Goal: Task Accomplishment & Management: Use online tool/utility

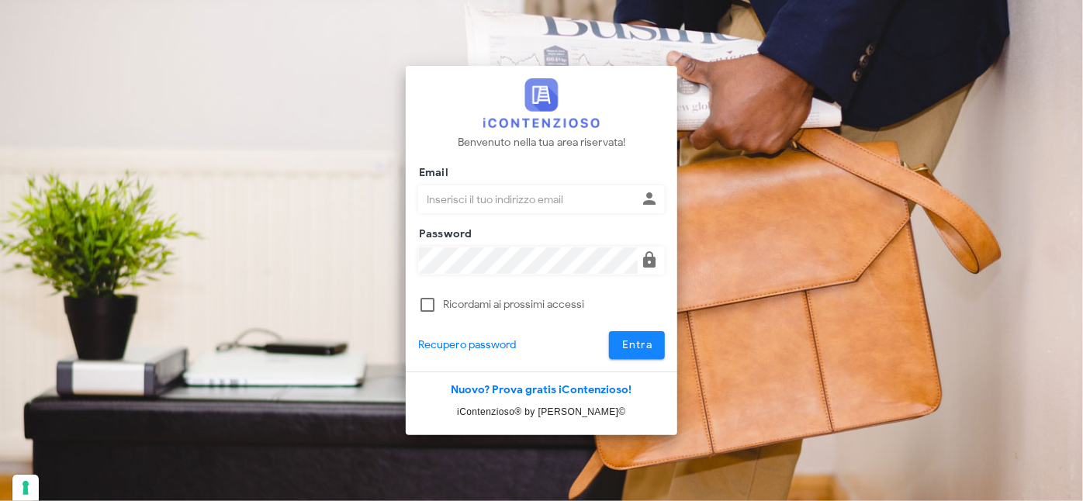
type input "[PERSON_NAME][EMAIL_ADDRESS][DOMAIN_NAME]"
click at [632, 337] on button "Entra" at bounding box center [637, 345] width 57 height 28
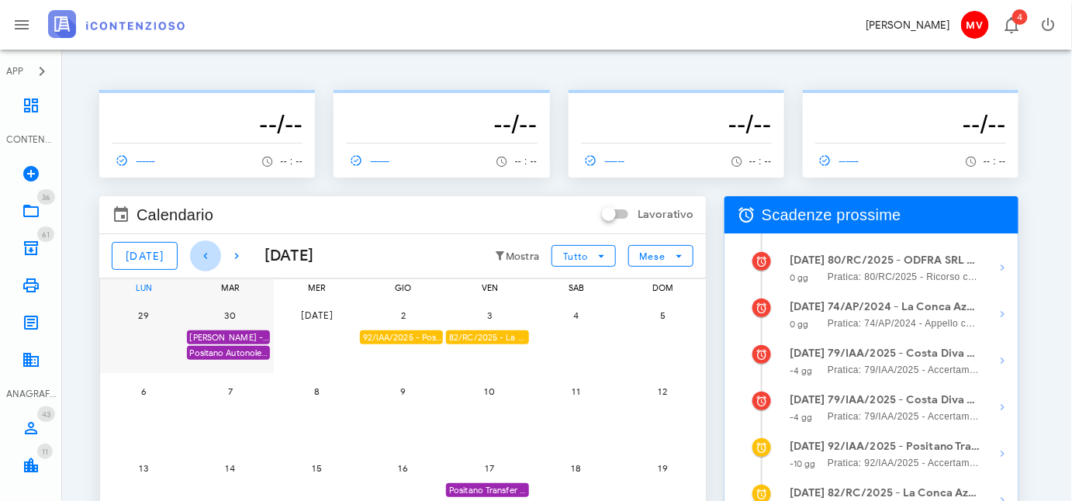
click at [196, 254] on icon "button" at bounding box center [205, 256] width 19 height 19
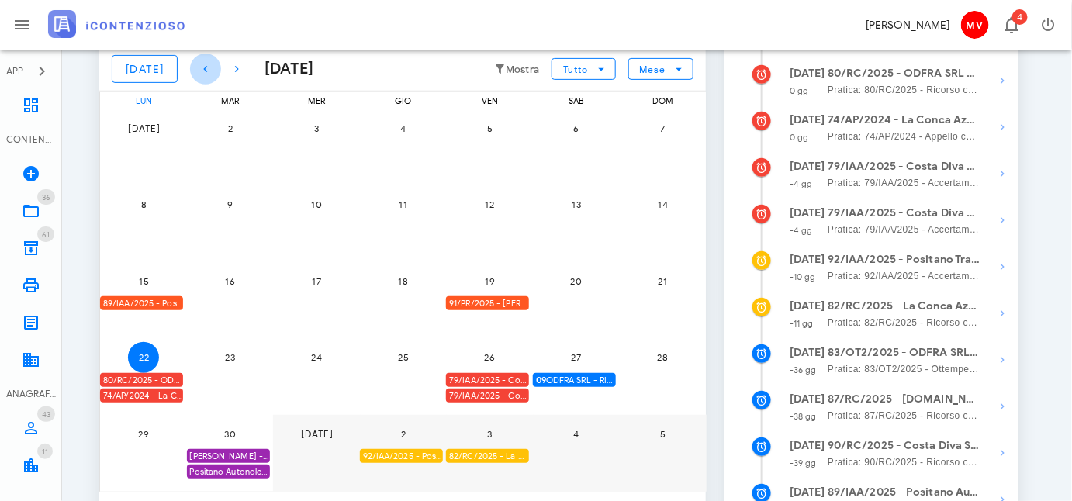
scroll to position [211, 0]
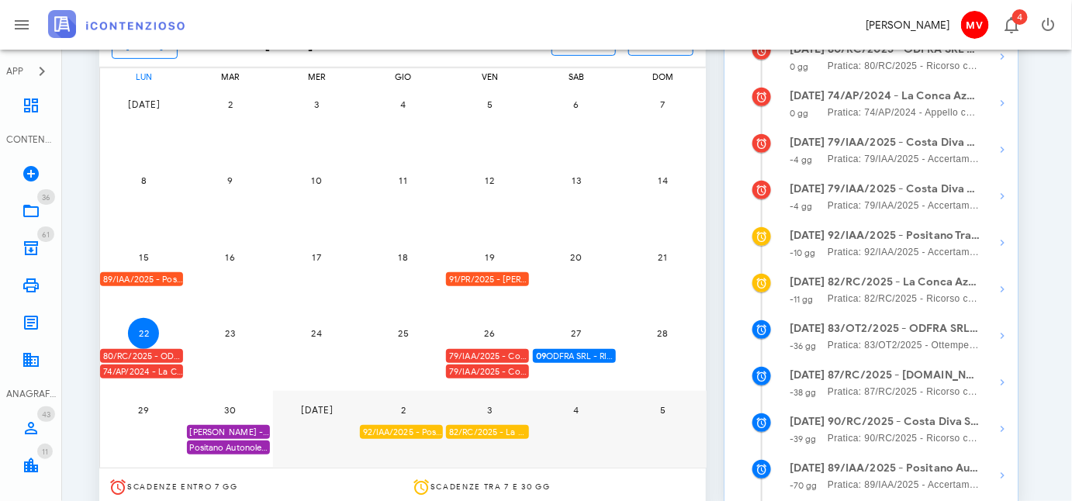
click at [156, 351] on div "80/RC/2025 - ODFRA SRL - In attesa della Costituzione in Giudizio controparte" at bounding box center [141, 356] width 83 height 15
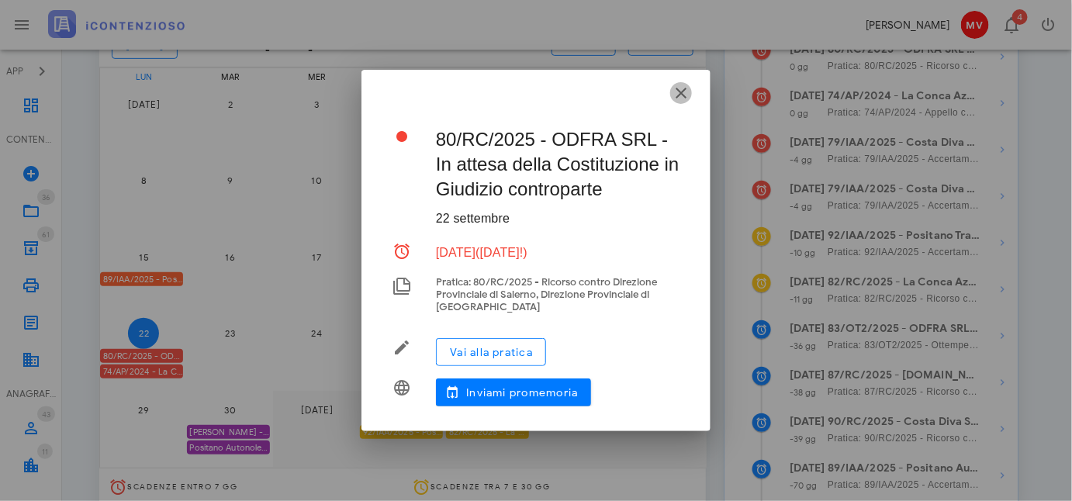
drag, startPoint x: 679, startPoint y: 93, endPoint x: 588, endPoint y: 164, distance: 116.1
click at [679, 95] on icon "button" at bounding box center [681, 93] width 19 height 19
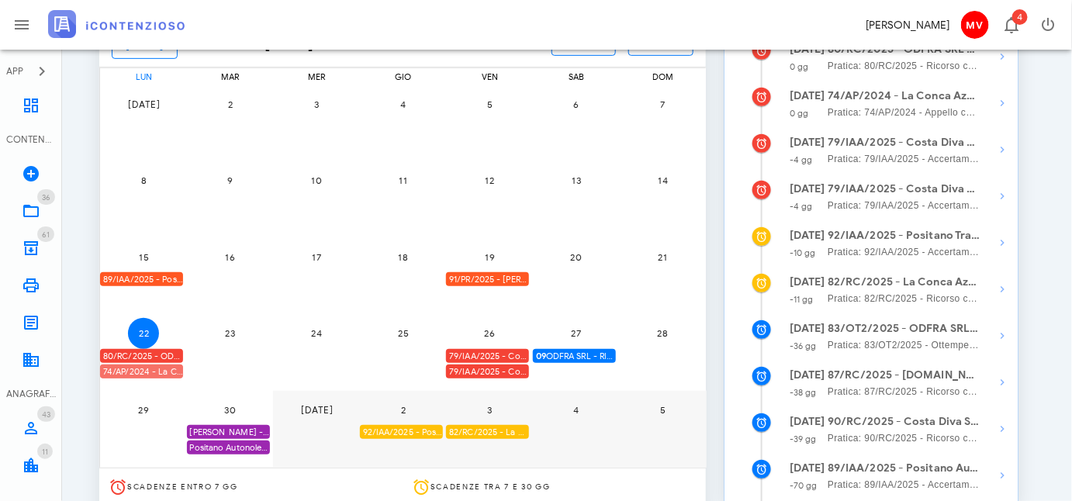
click at [152, 367] on div "74/AP/2024 - La Conca Azzurra S.r.l. - In attesa della Costituzione in Giudizio…" at bounding box center [141, 372] width 83 height 15
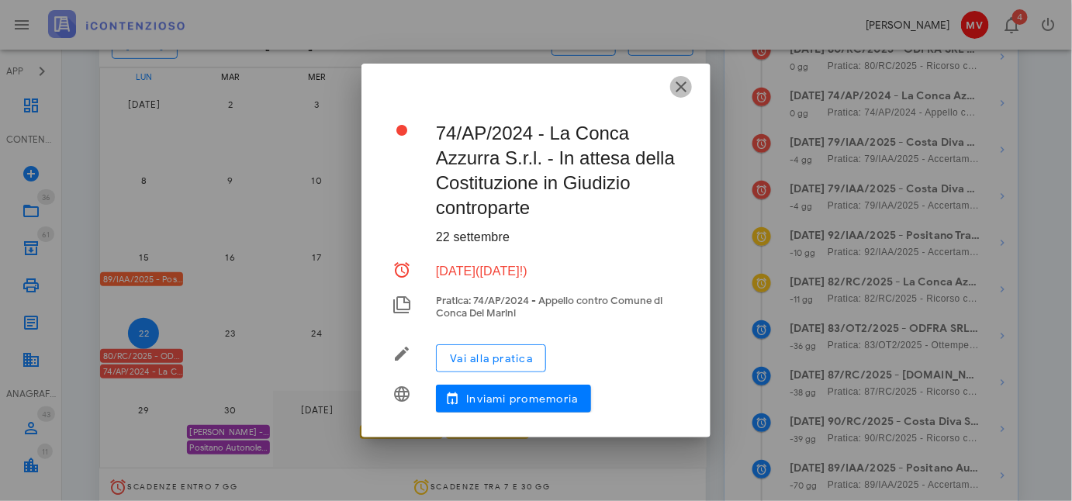
click at [680, 87] on icon "button" at bounding box center [681, 87] width 19 height 19
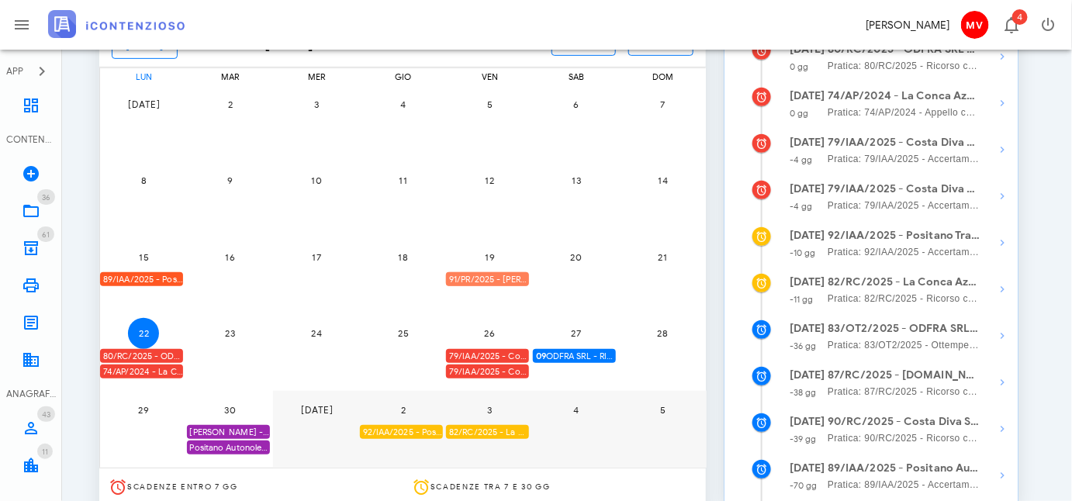
click at [512, 275] on div "91/PR/2025 - Angela Cappotto - Inviare Autotutela" at bounding box center [487, 279] width 83 height 15
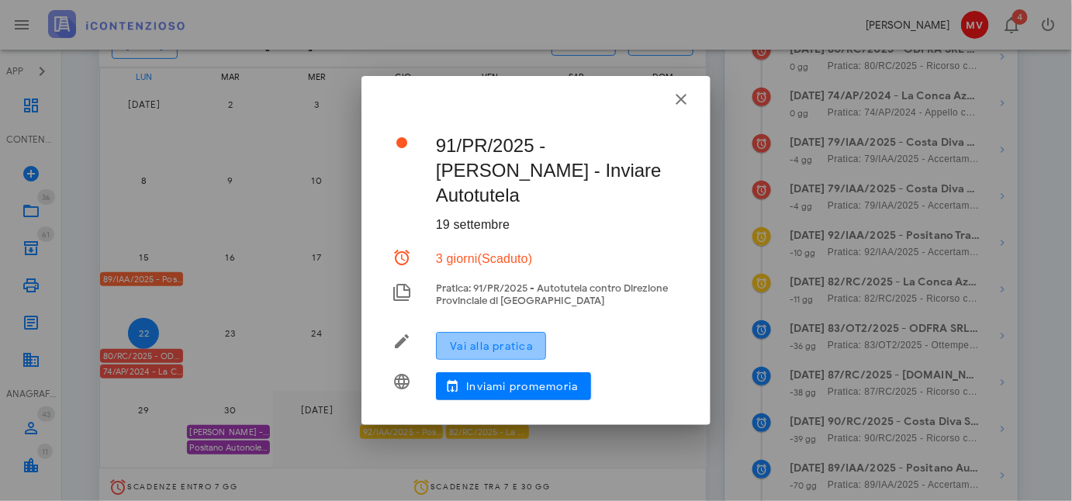
click at [496, 340] on span "Vai alla pratica" at bounding box center [491, 346] width 84 height 13
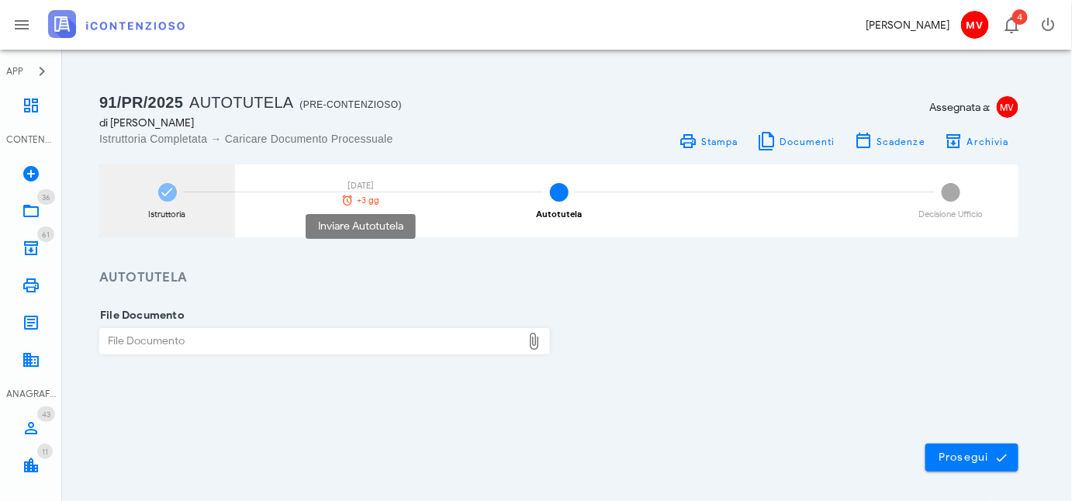
click at [372, 196] on span "+3 gg" at bounding box center [369, 200] width 22 height 9
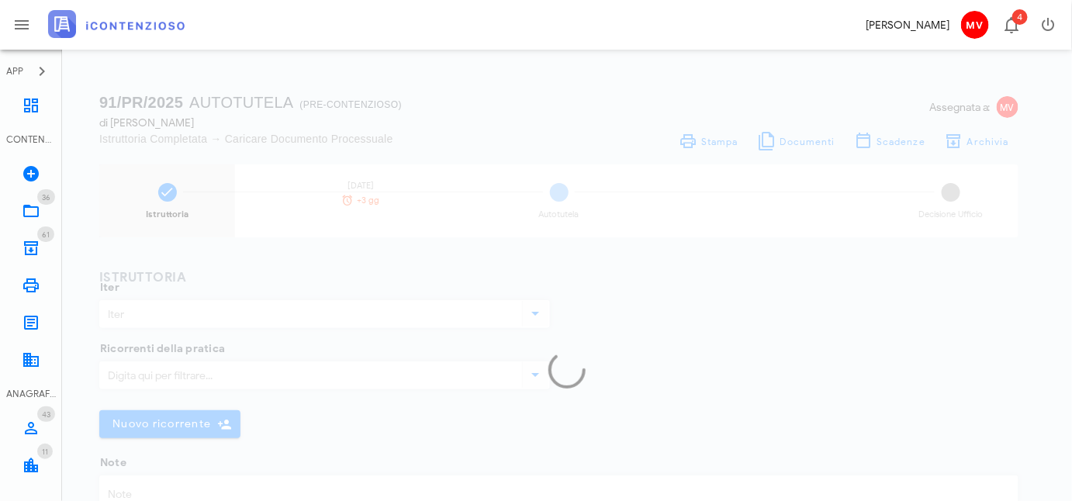
type textarea "Schema D'atto anno 2019 - omessa registrazione fitto azienda € 36.000 ed iva re…"
type input "Autotutela"
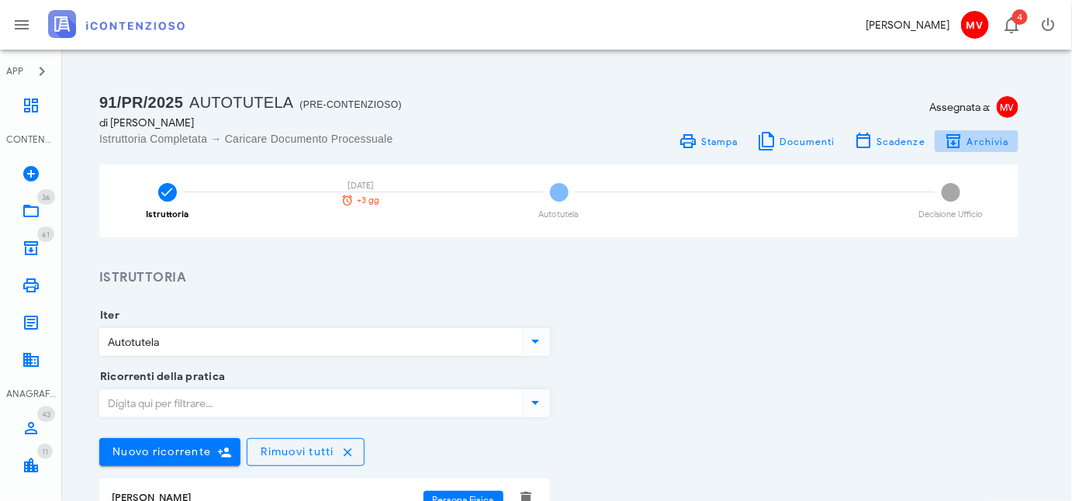
click at [982, 133] on span "Archivia" at bounding box center [977, 141] width 64 height 19
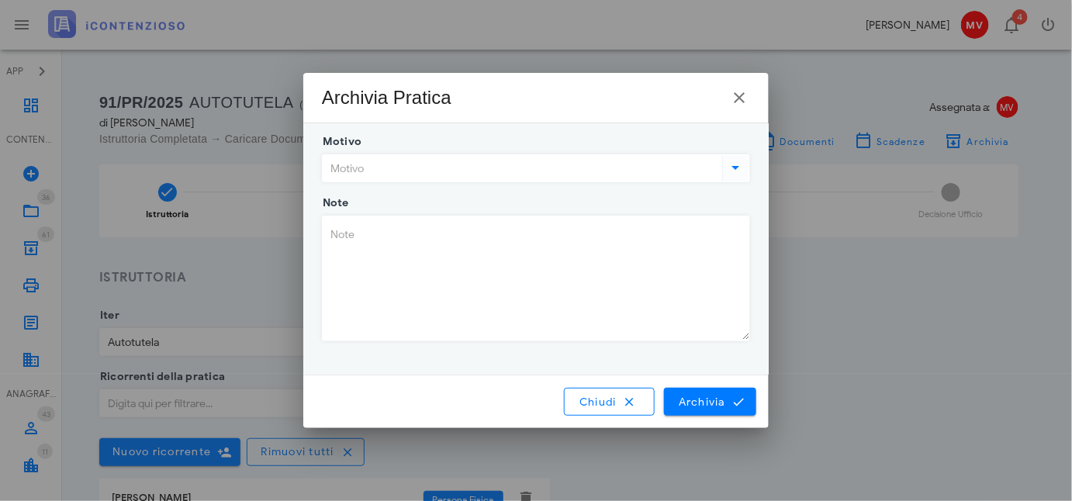
click at [735, 166] on icon at bounding box center [736, 167] width 19 height 19
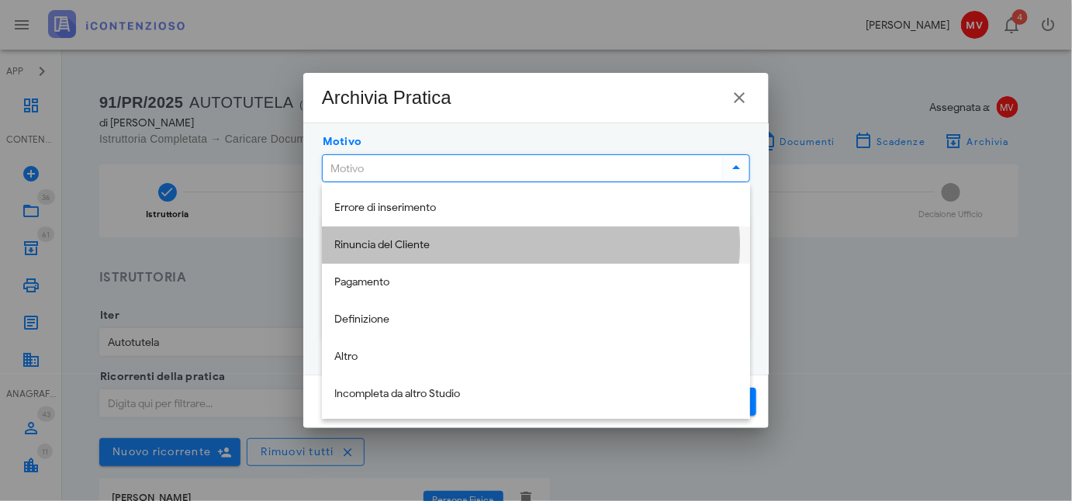
click at [363, 244] on div "Rinuncia del Cliente" at bounding box center [535, 245] width 403 height 13
type input "Rinuncia del Cliente"
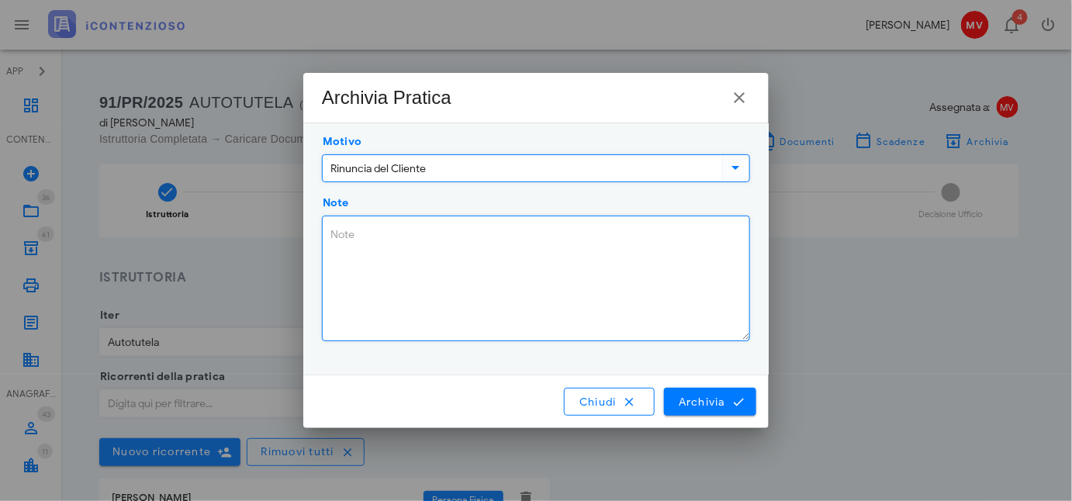
drag, startPoint x: 329, startPoint y: 233, endPoint x: 469, endPoint y: 413, distance: 228.9
click at [330, 249] on textarea "Note" at bounding box center [536, 278] width 427 height 124
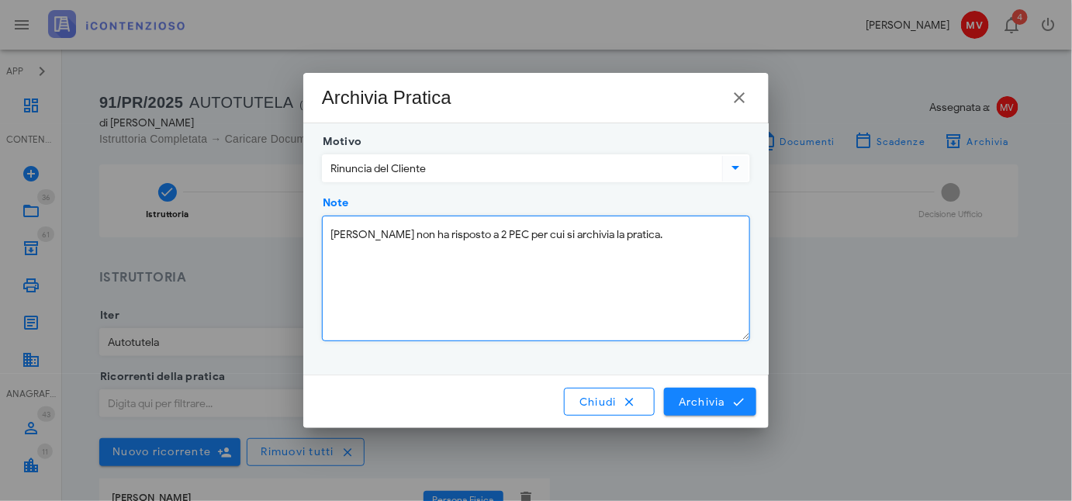
type textarea "[PERSON_NAME] non ha risposto a 2 PEC per cui si archivia la pratica."
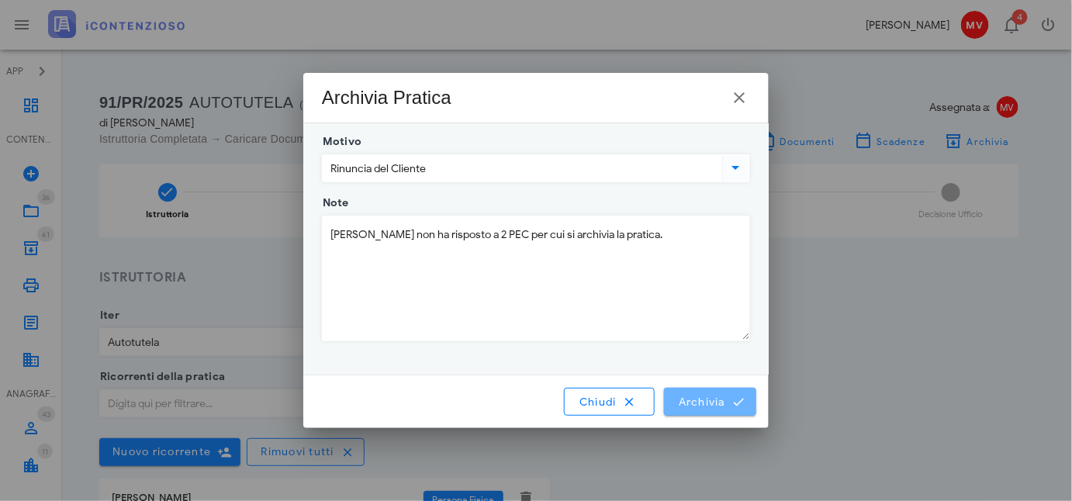
click at [701, 398] on span "Archivia" at bounding box center [710, 402] width 64 height 14
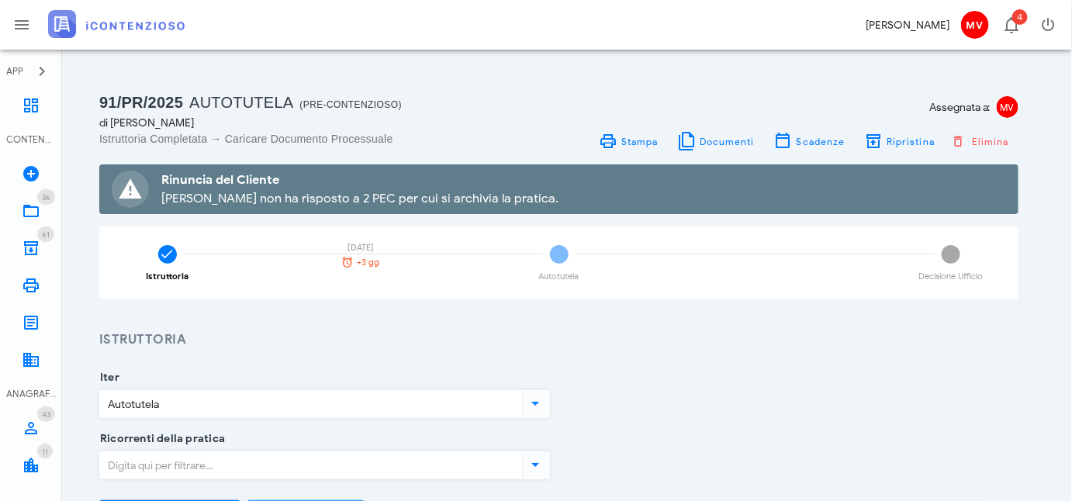
click at [760, 292] on div "Istruttoria [DATE] +3 gg 2 Autotutela 3 Decisione Ufficio" at bounding box center [558, 262] width 919 height 73
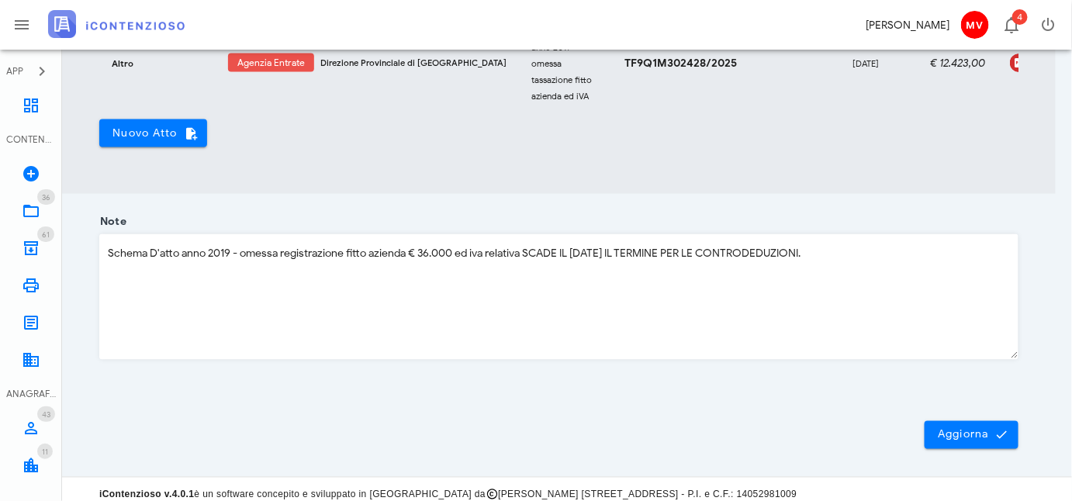
scroll to position [719, 0]
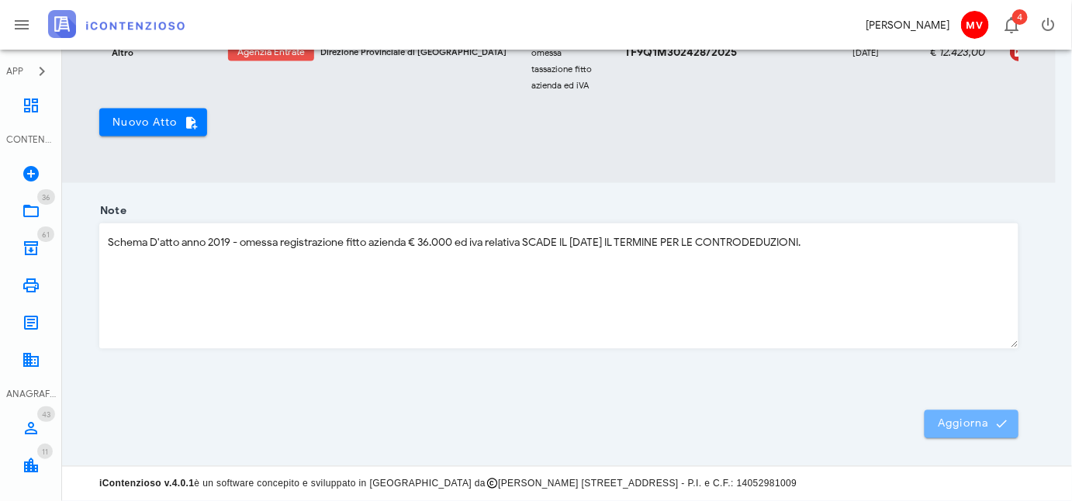
drag, startPoint x: 960, startPoint y: 431, endPoint x: 951, endPoint y: 426, distance: 10.1
click at [958, 430] on button "Aggiorna" at bounding box center [972, 424] width 94 height 28
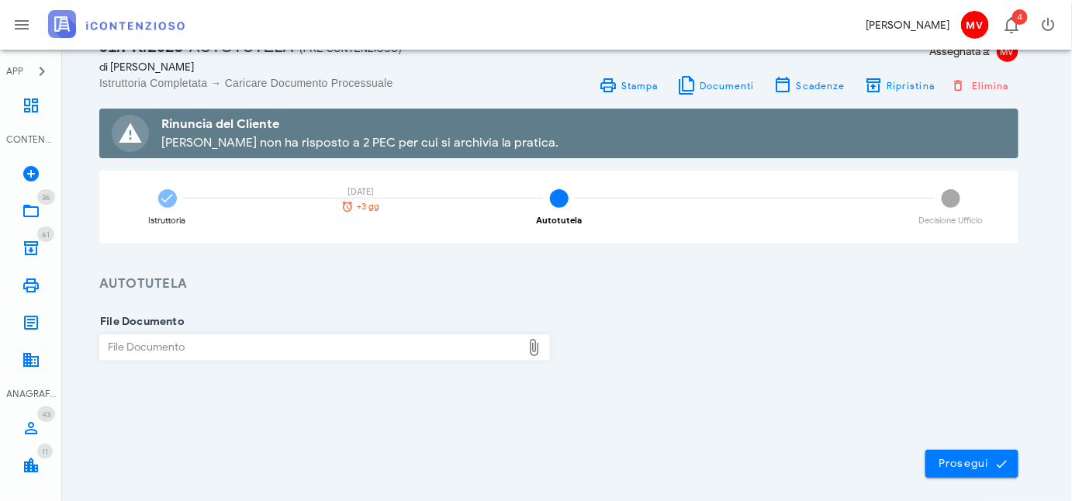
scroll to position [0, 0]
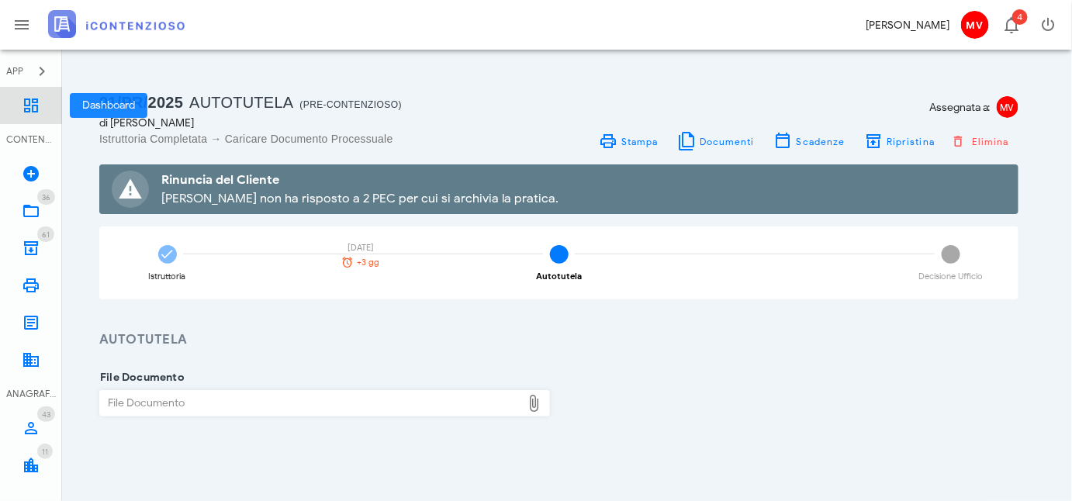
click at [39, 105] on icon at bounding box center [31, 105] width 19 height 19
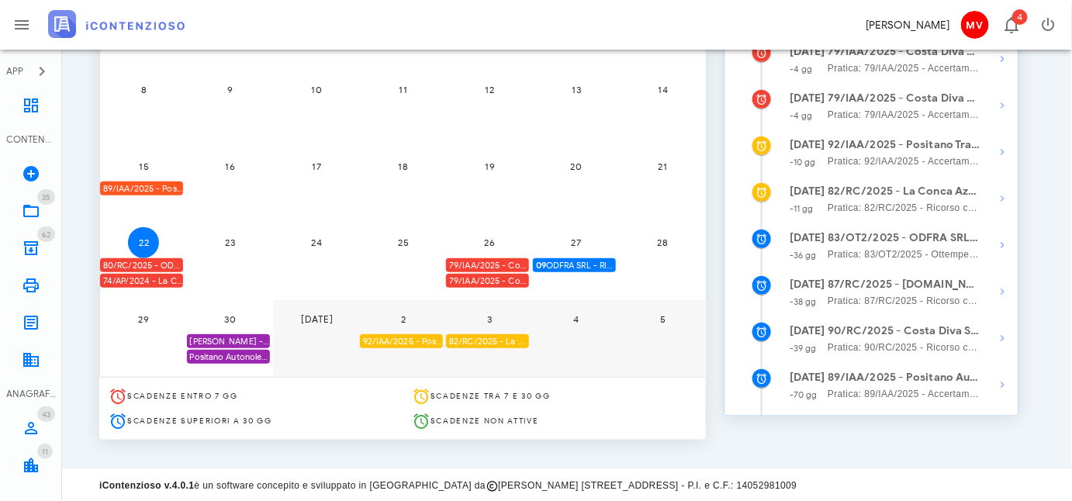
scroll to position [303, 0]
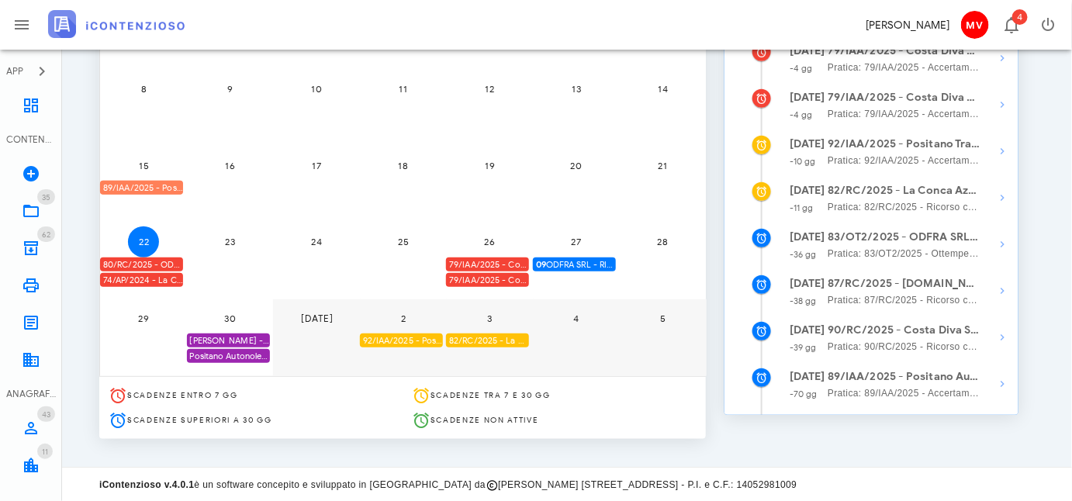
click at [157, 182] on div "89/IAA/2025 - Positano Autonoleggio Cooperativa a.r.l. - Inviare Accertamento c…" at bounding box center [141, 188] width 83 height 15
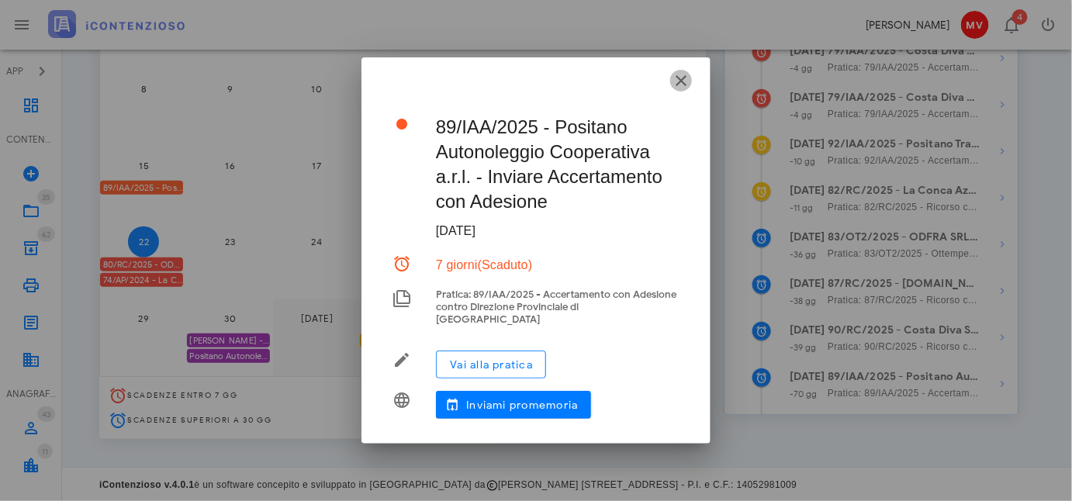
click at [684, 82] on icon "button" at bounding box center [681, 80] width 19 height 19
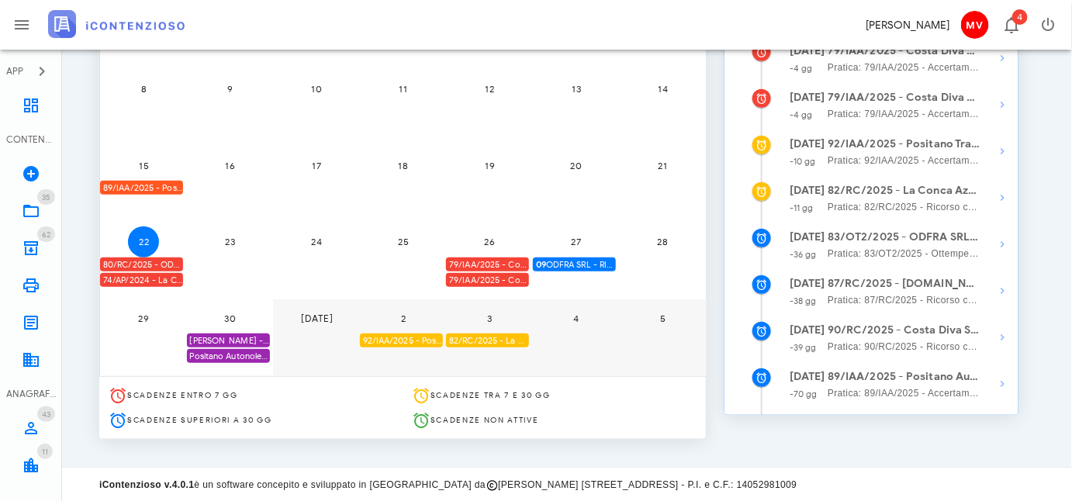
click at [498, 339] on div "82/RC/2025 - La Conca Azzurra S.r.l. - Inviare Ricorso" at bounding box center [487, 341] width 83 height 15
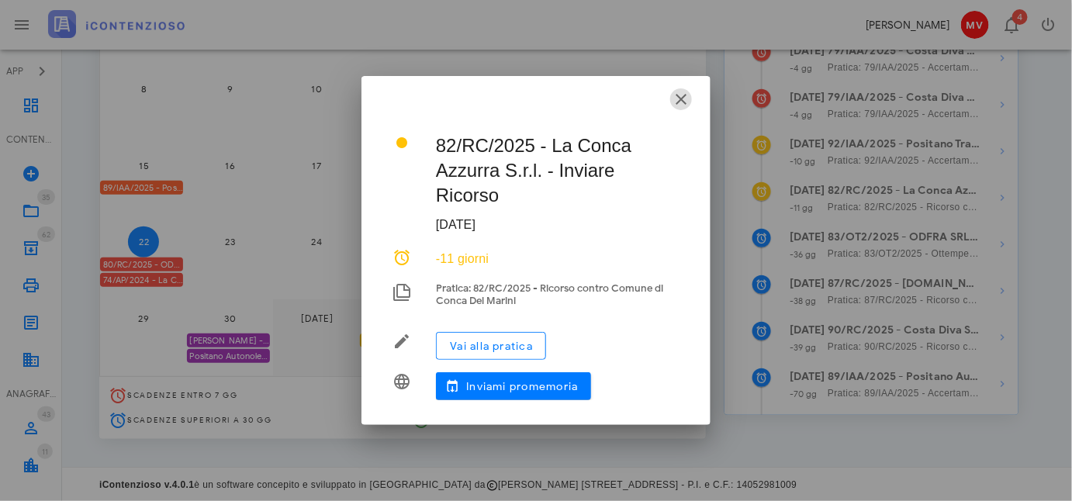
click at [681, 99] on icon "button" at bounding box center [681, 99] width 19 height 19
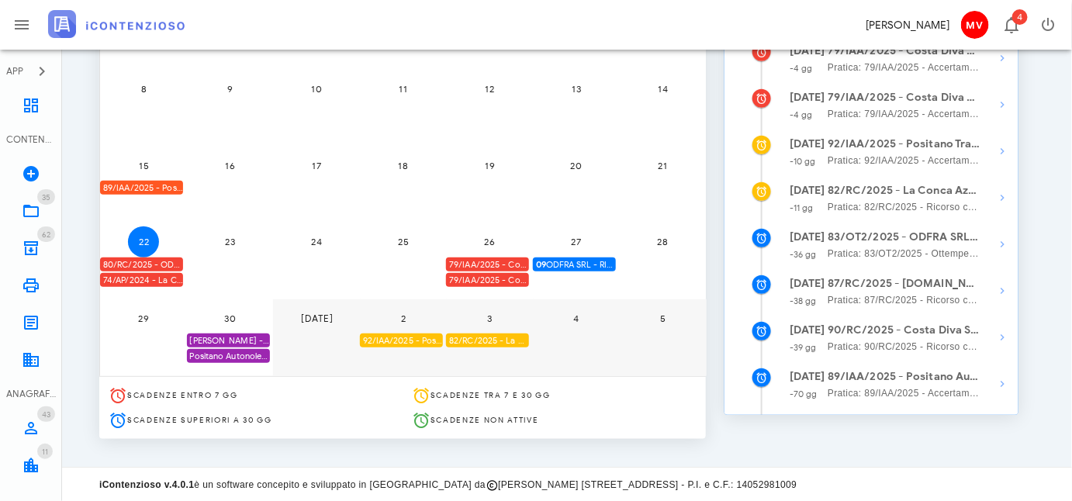
click at [403, 334] on div "92/IAA/2025 - Positano Transfer Cooperativa a.r.l. - Inviare Accertamento con A…" at bounding box center [401, 341] width 83 height 15
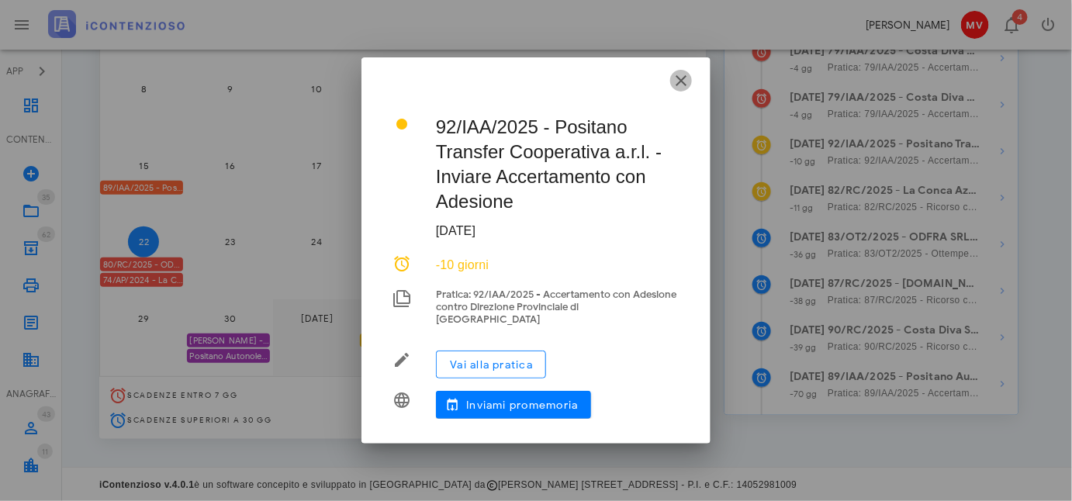
click at [682, 85] on icon "button" at bounding box center [681, 80] width 19 height 19
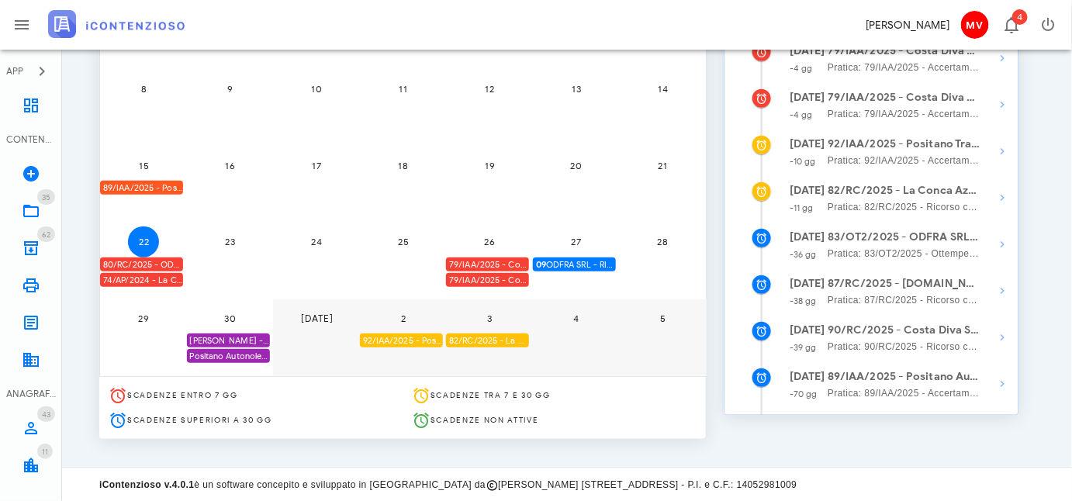
click at [140, 181] on div "89/IAA/2025 - Positano Autonoleggio Cooperativa a.r.l. - Inviare Accertamento c…" at bounding box center [141, 188] width 83 height 15
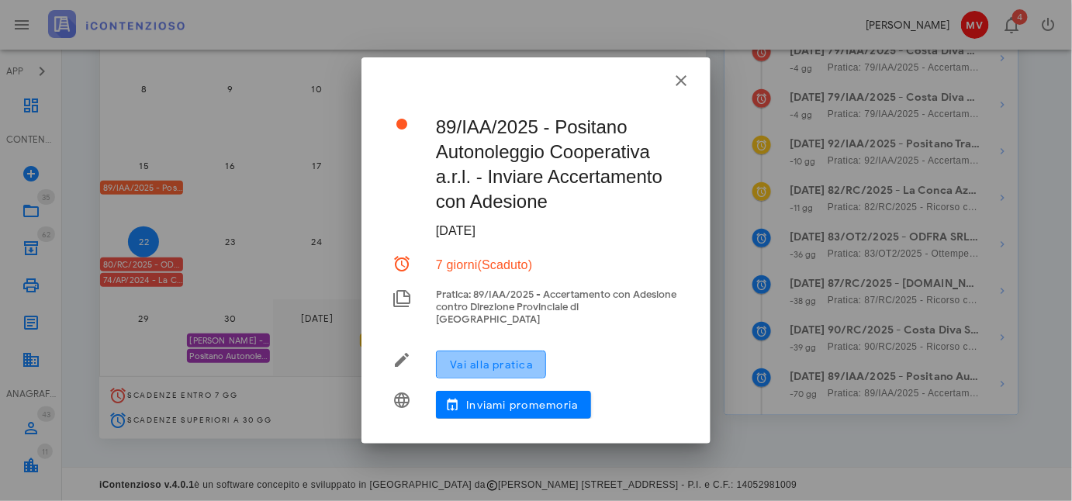
click at [492, 358] on span "Vai alla pratica" at bounding box center [491, 364] width 84 height 13
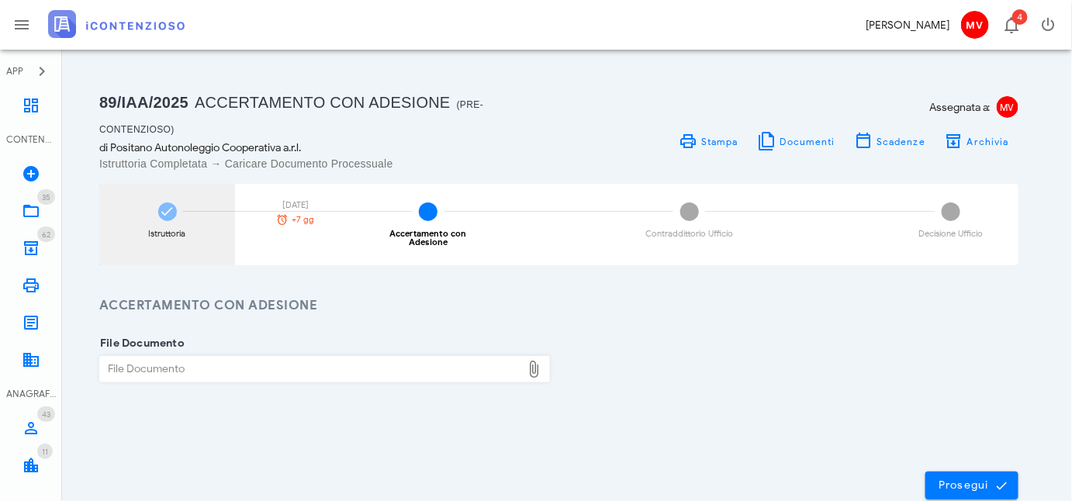
click at [165, 213] on icon at bounding box center [168, 212] width 16 height 16
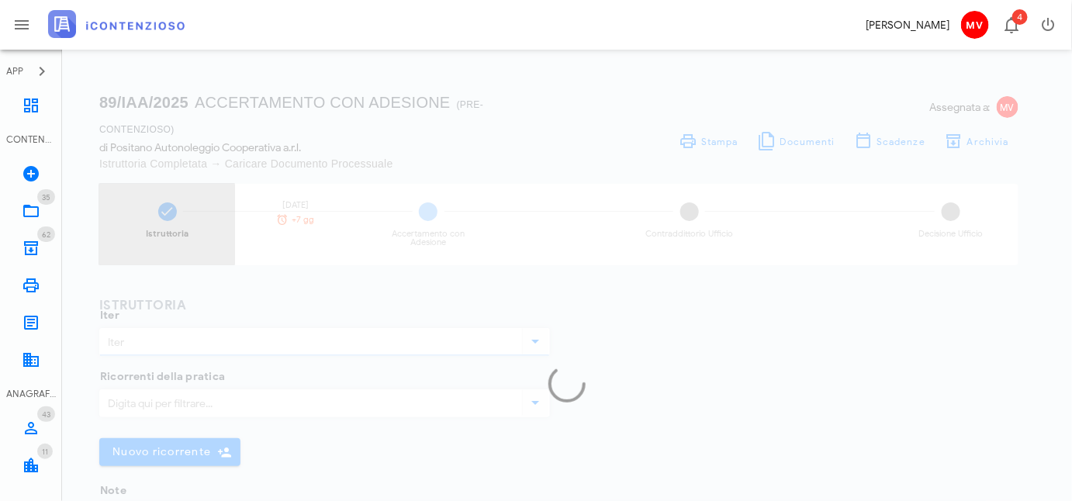
type input "Accertamento con Adesione"
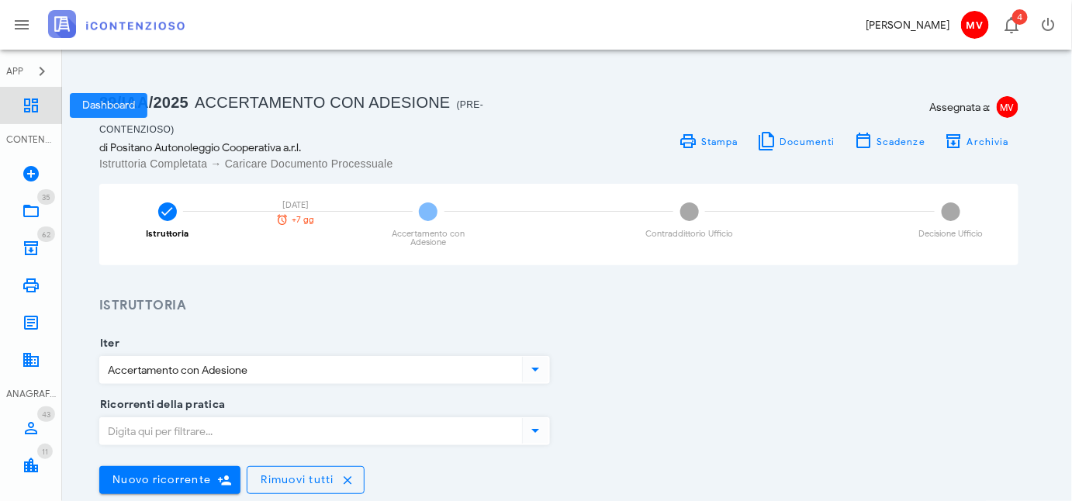
click at [26, 101] on icon at bounding box center [31, 105] width 19 height 19
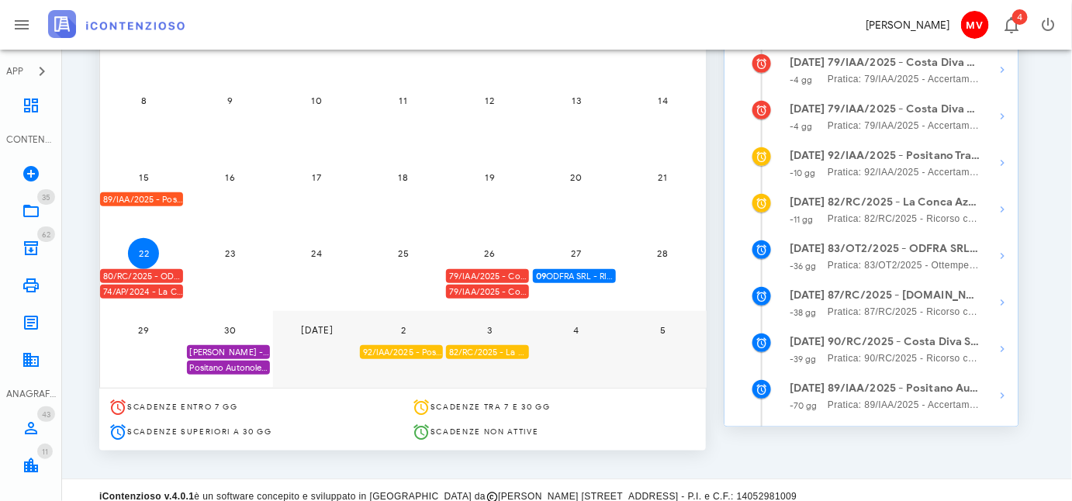
scroll to position [303, 0]
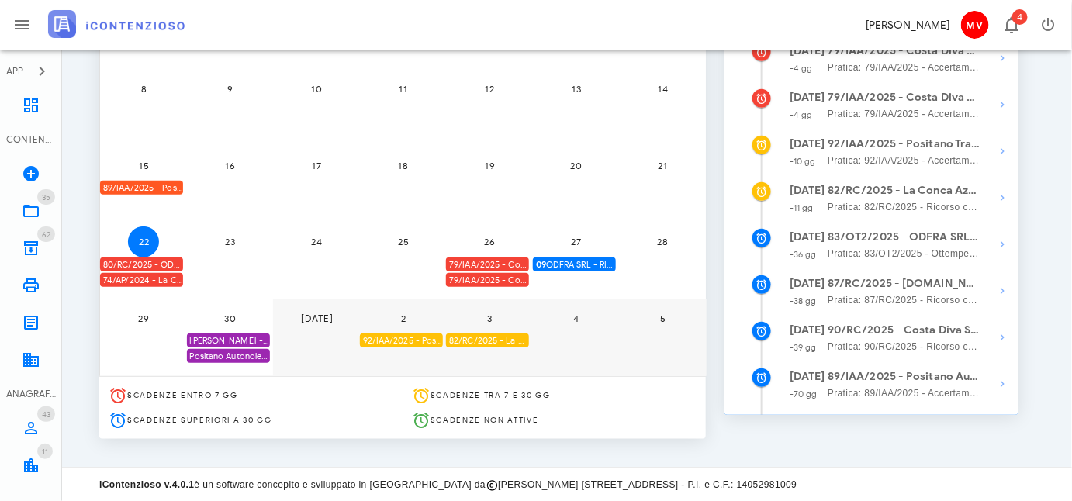
click at [230, 354] on div "Positano Autonoleggio Coop. scade termine Istanza acc. adesione" at bounding box center [228, 356] width 83 height 15
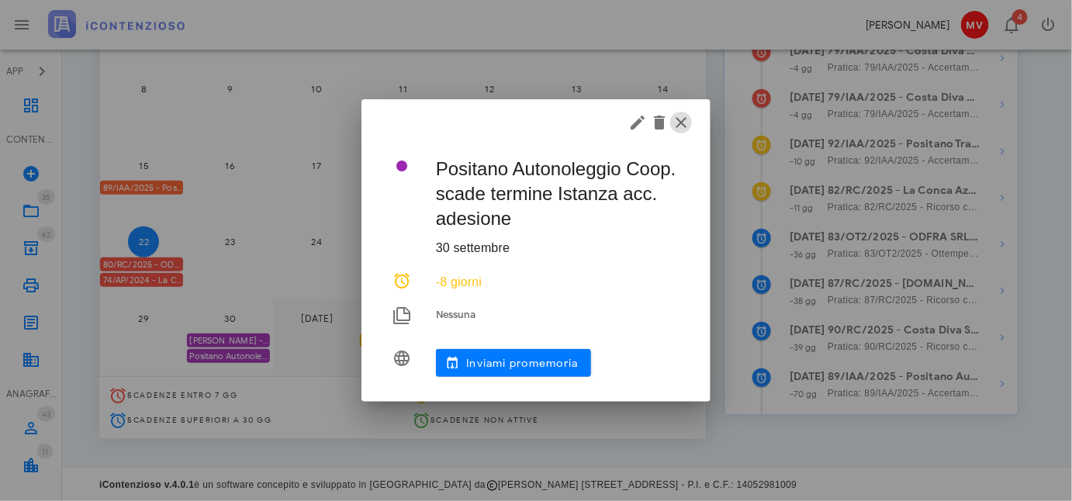
click at [686, 119] on icon "button" at bounding box center [681, 122] width 19 height 19
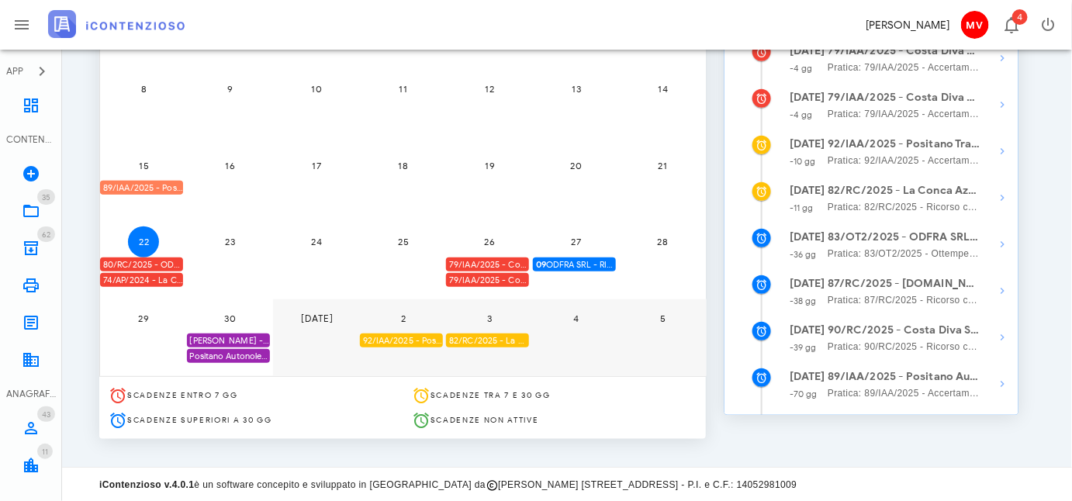
click at [164, 186] on div "89/IAA/2025 - Positano Autonoleggio Cooperativa a.r.l. - Inviare Accertamento c…" at bounding box center [141, 188] width 83 height 15
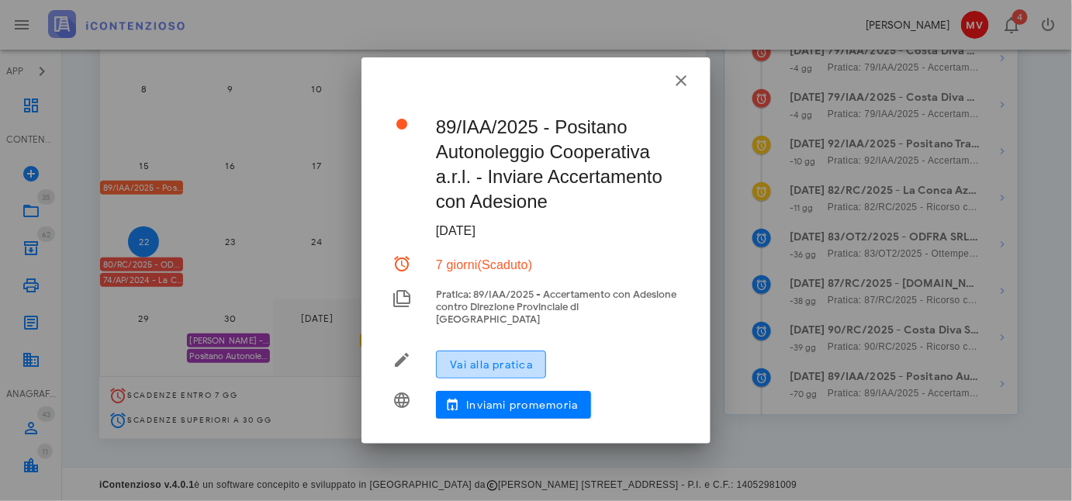
click at [488, 358] on span "Vai alla pratica" at bounding box center [491, 364] width 84 height 13
